Goal: Task Accomplishment & Management: Manage account settings

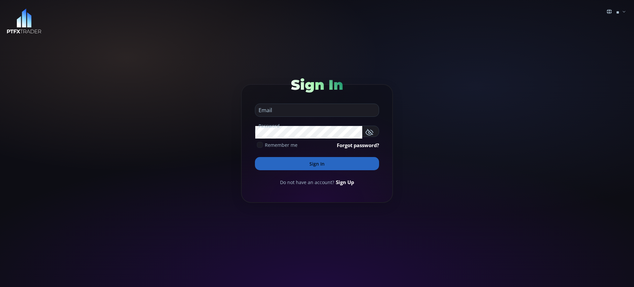
click at [317, 164] on button "Sign In" at bounding box center [317, 163] width 124 height 13
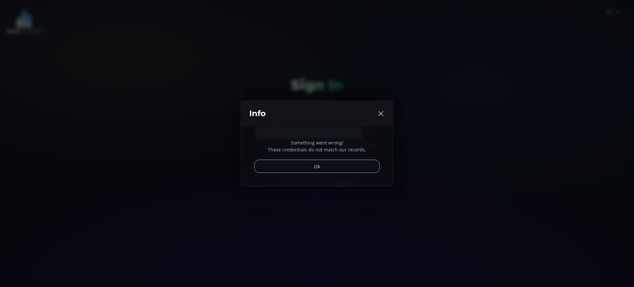
click at [317, 164] on button "Ok" at bounding box center [317, 166] width 126 height 13
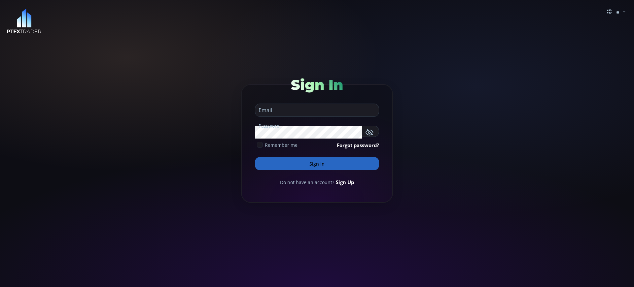
click at [317, 164] on button "Sign In" at bounding box center [317, 163] width 124 height 13
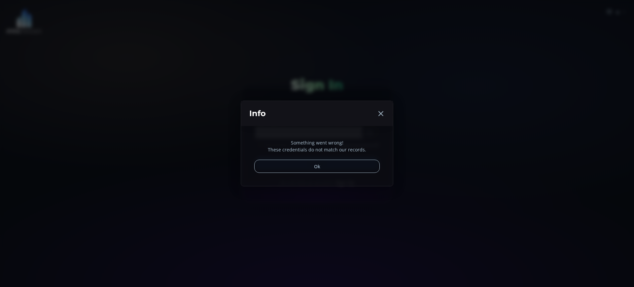
click at [317, 164] on button "Ok" at bounding box center [317, 166] width 126 height 13
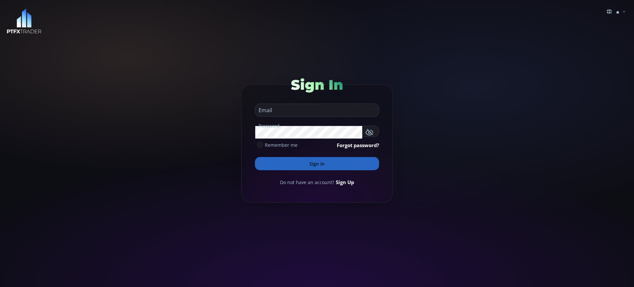
click at [317, 164] on button "Sign In" at bounding box center [317, 163] width 124 height 13
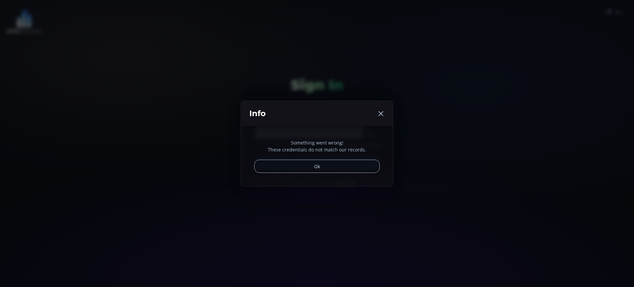
click at [343, 182] on div "Something went wrong! These credentials do not match our records. Ok" at bounding box center [317, 156] width 152 height 60
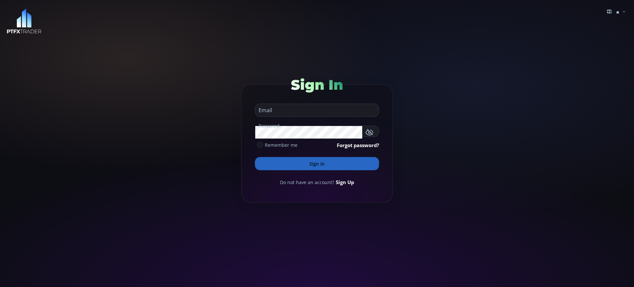
click at [343, 182] on link "Sign Up" at bounding box center [345, 182] width 18 height 7
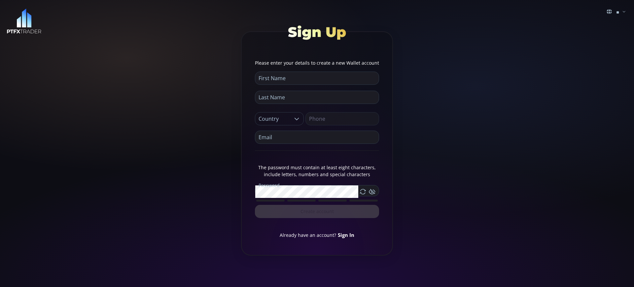
click at [345, 235] on link "Sign In" at bounding box center [346, 235] width 17 height 7
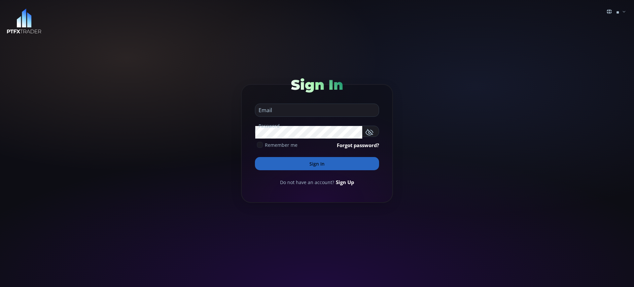
click at [317, 164] on button "Sign In" at bounding box center [317, 163] width 124 height 13
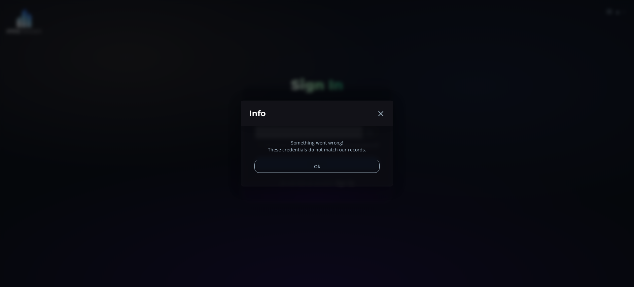
click at [343, 182] on div "Something went wrong! These credentials do not match our records. Ok" at bounding box center [317, 156] width 152 height 60
